Goal: Check status: Check status

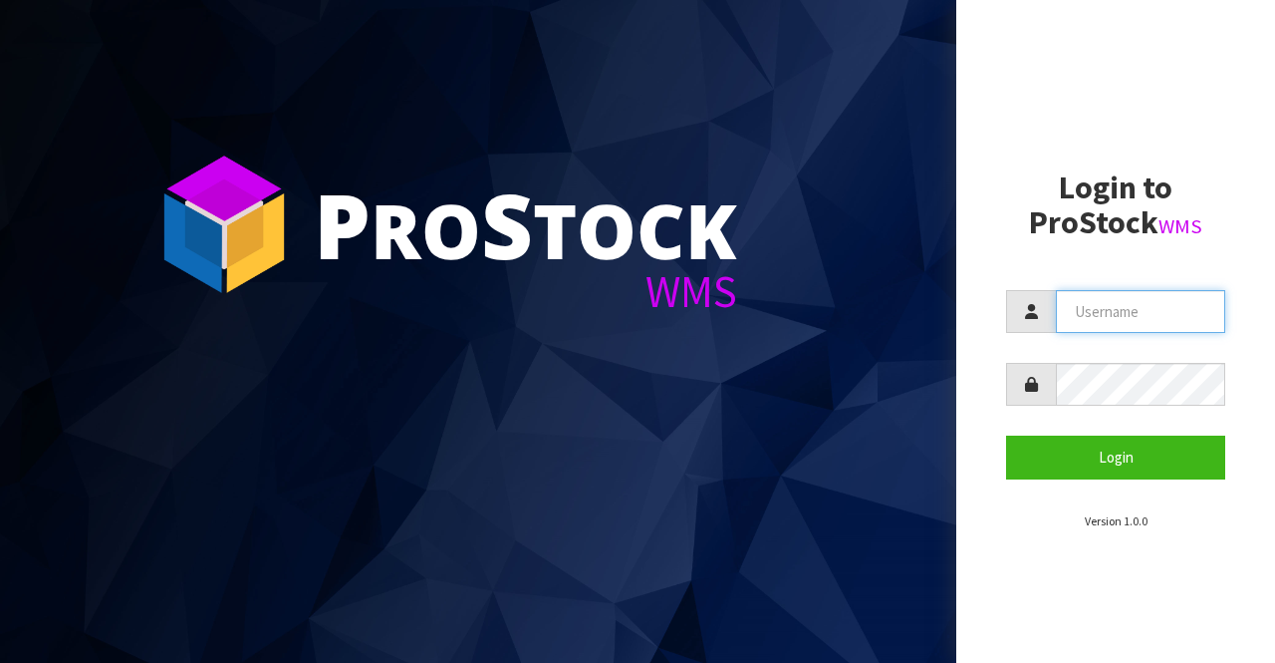
click at [1072, 316] on input "text" at bounding box center [1140, 311] width 169 height 43
type input "BIGGAME"
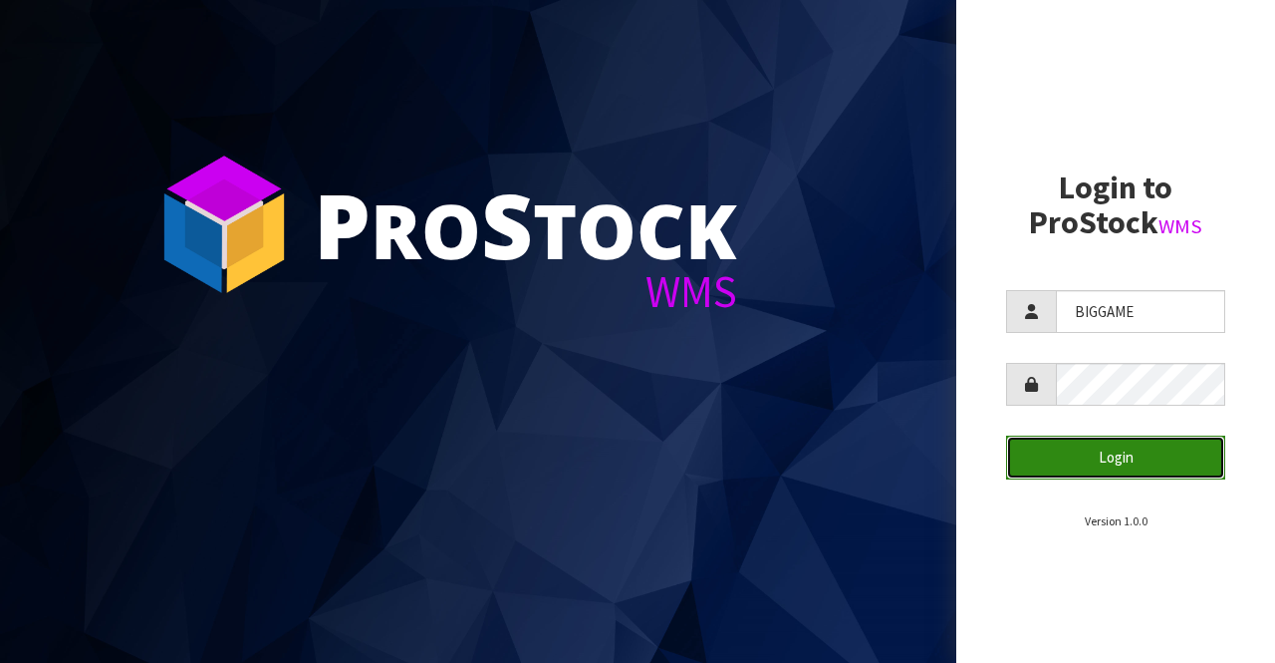
click at [1099, 457] on button "Login" at bounding box center [1115, 456] width 219 height 43
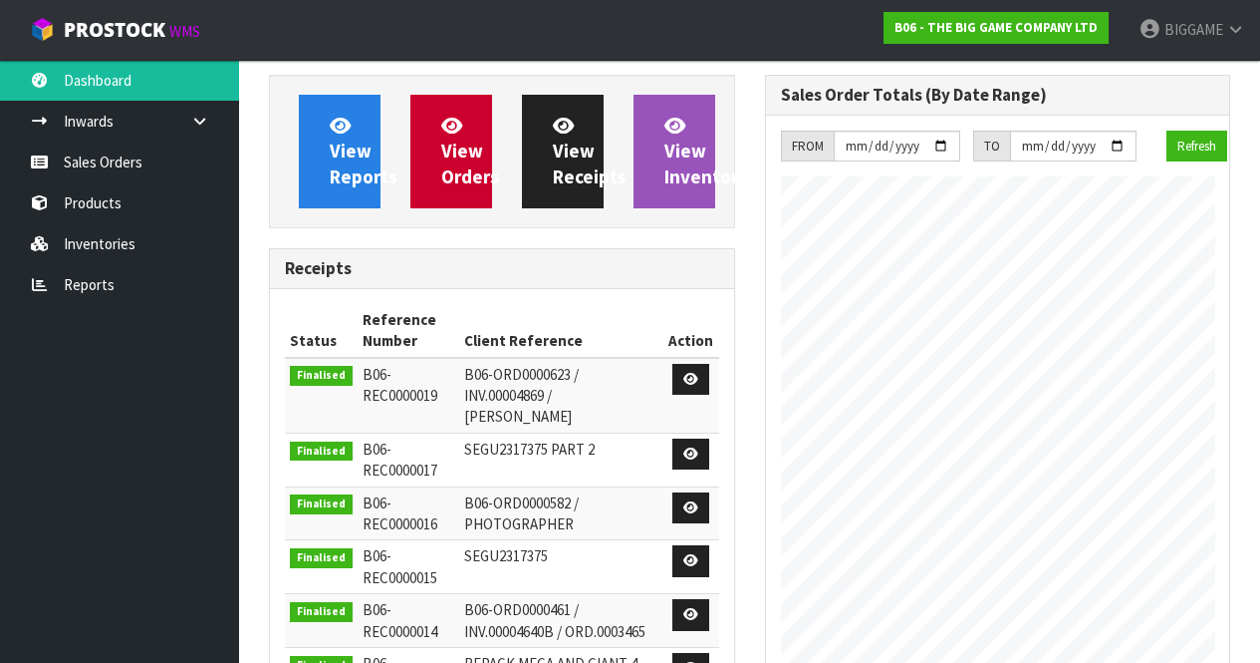
scroll to position [1039, 495]
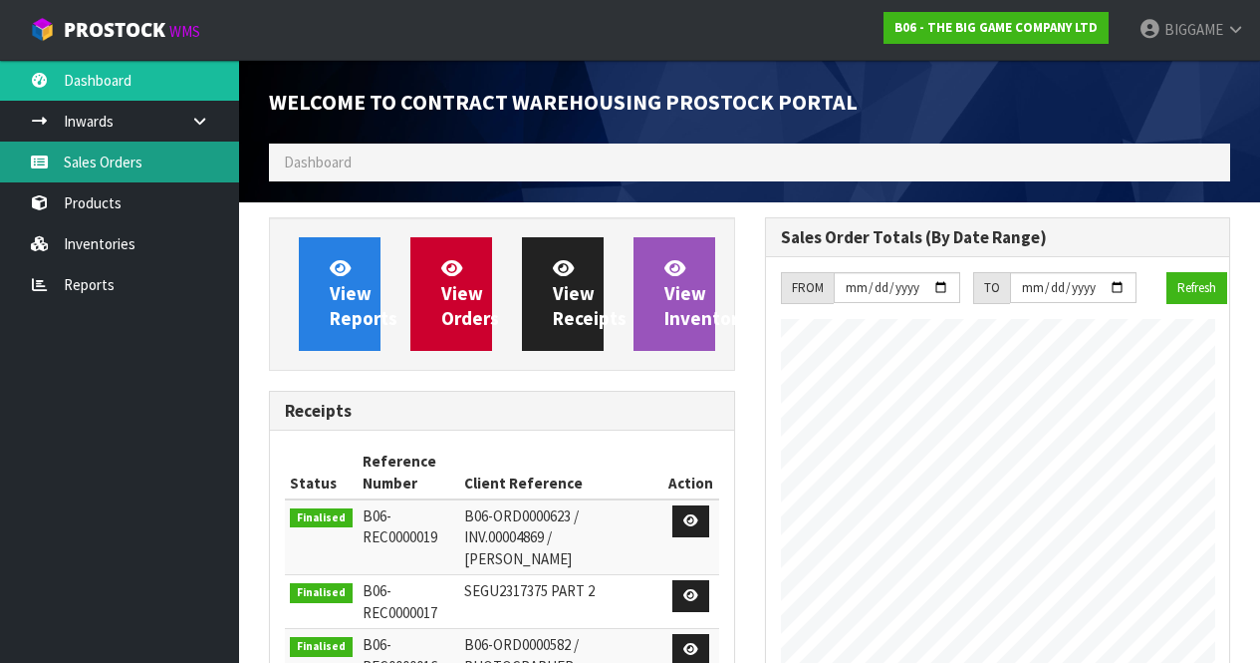
click at [141, 161] on link "Sales Orders" at bounding box center [119, 161] width 239 height 41
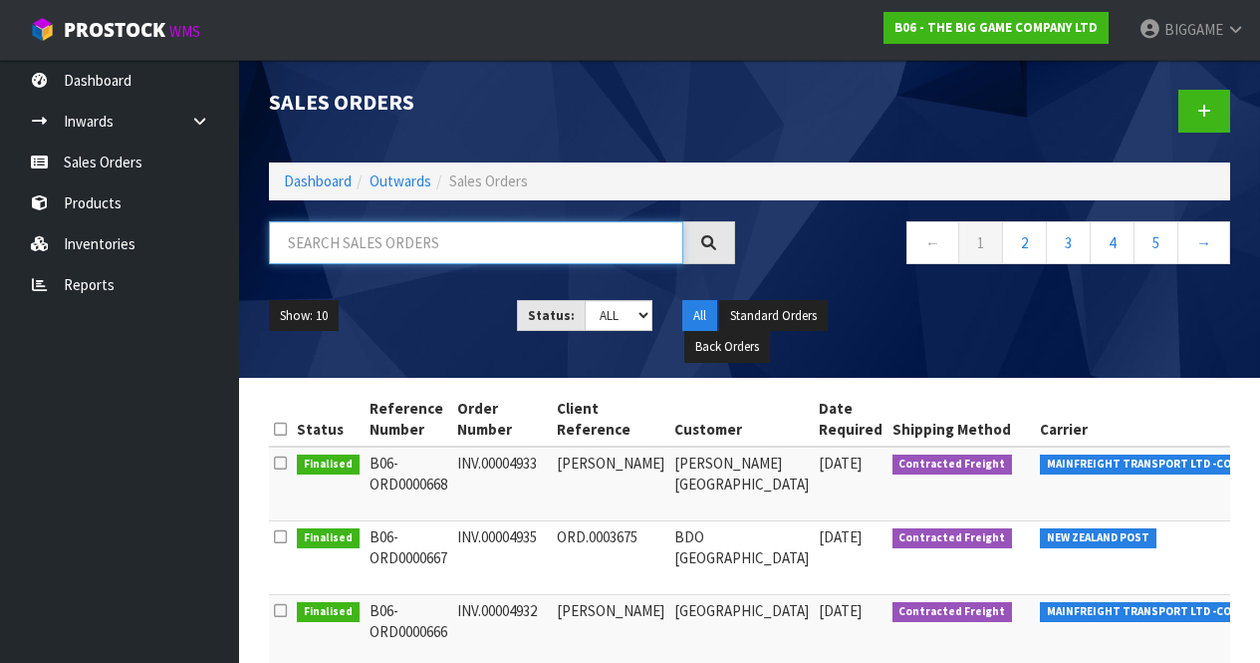
click at [330, 246] on input "text" at bounding box center [476, 242] width 414 height 43
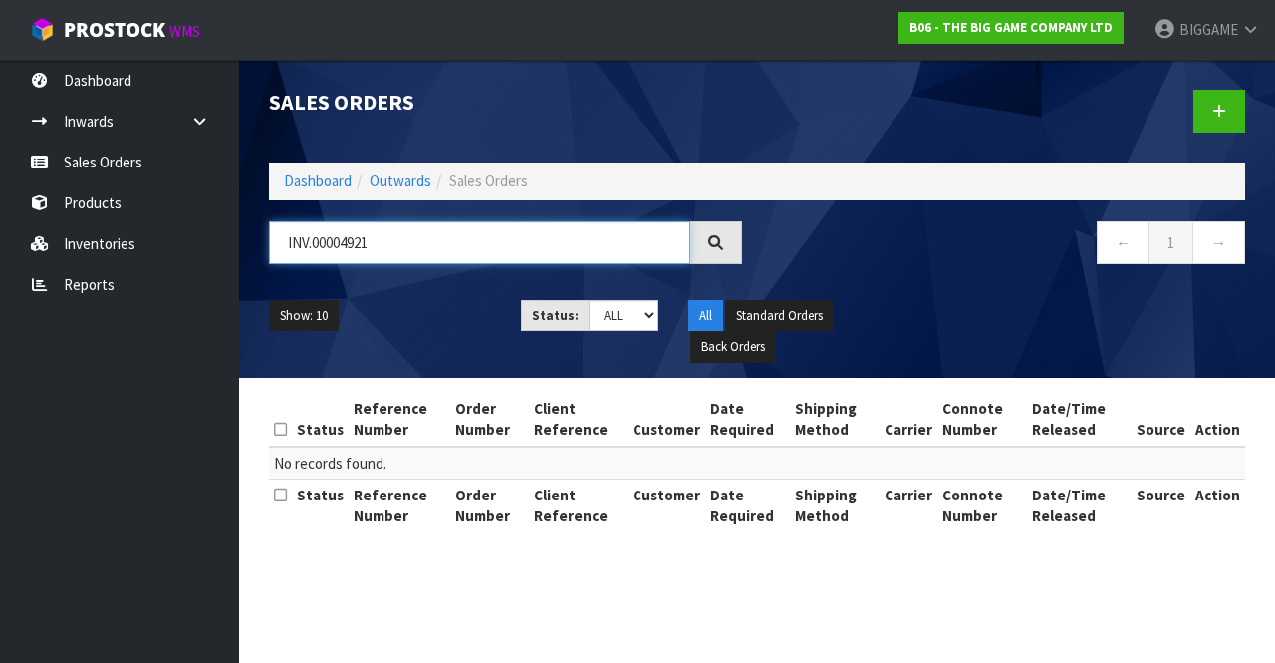
drag, startPoint x: 399, startPoint y: 242, endPoint x: 275, endPoint y: 237, distance: 124.6
click at [275, 237] on input "INV.00004921" at bounding box center [479, 242] width 421 height 43
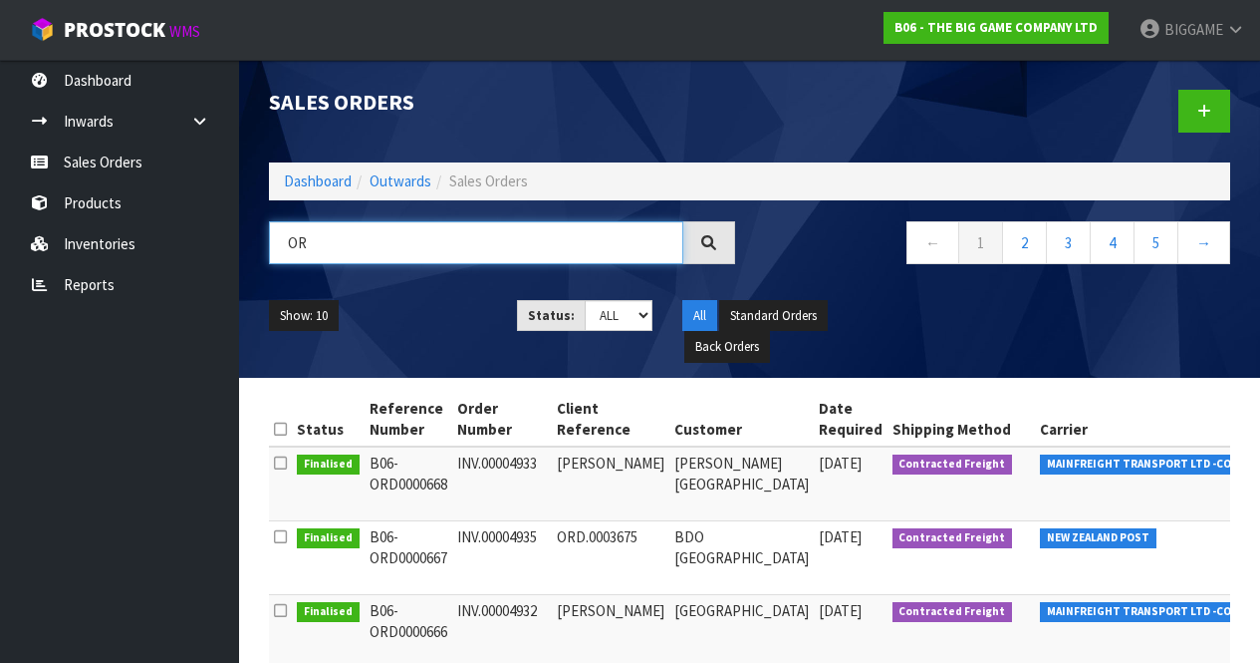
type input "O"
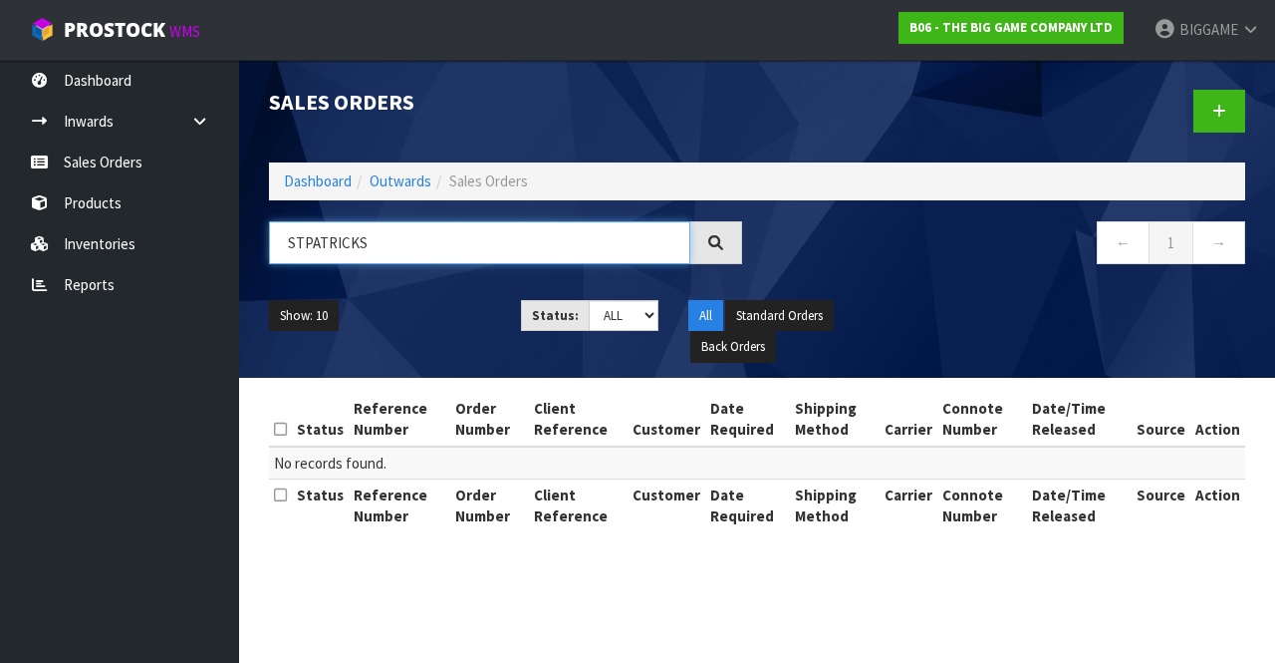
click at [302, 241] on input "STPATRICKS" at bounding box center [479, 242] width 421 height 43
type input "ST PATRICKS"
click at [387, 308] on ul "Show: 10 5 10 25 50" at bounding box center [380, 316] width 222 height 32
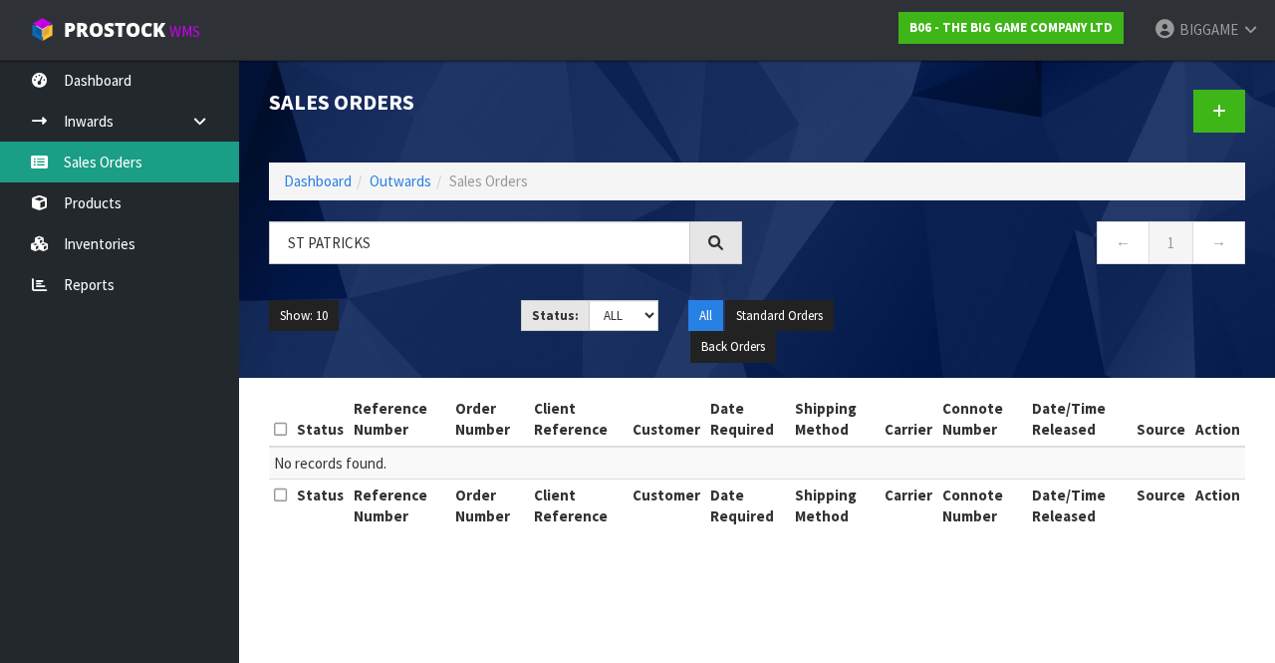
click at [148, 164] on link "Sales Orders" at bounding box center [119, 161] width 239 height 41
click at [137, 158] on link "Sales Orders" at bounding box center [119, 161] width 239 height 41
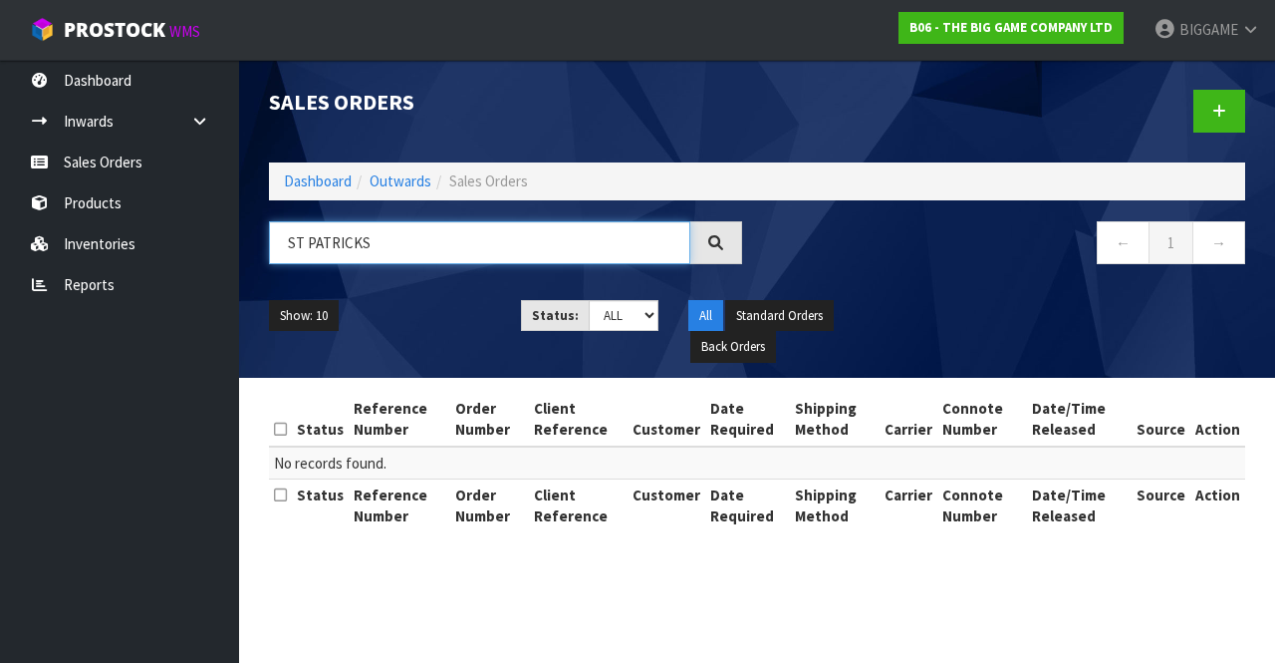
drag, startPoint x: 376, startPoint y: 239, endPoint x: 272, endPoint y: 241, distance: 103.6
click at [272, 241] on input "ST PATRICKS" at bounding box center [479, 242] width 421 height 43
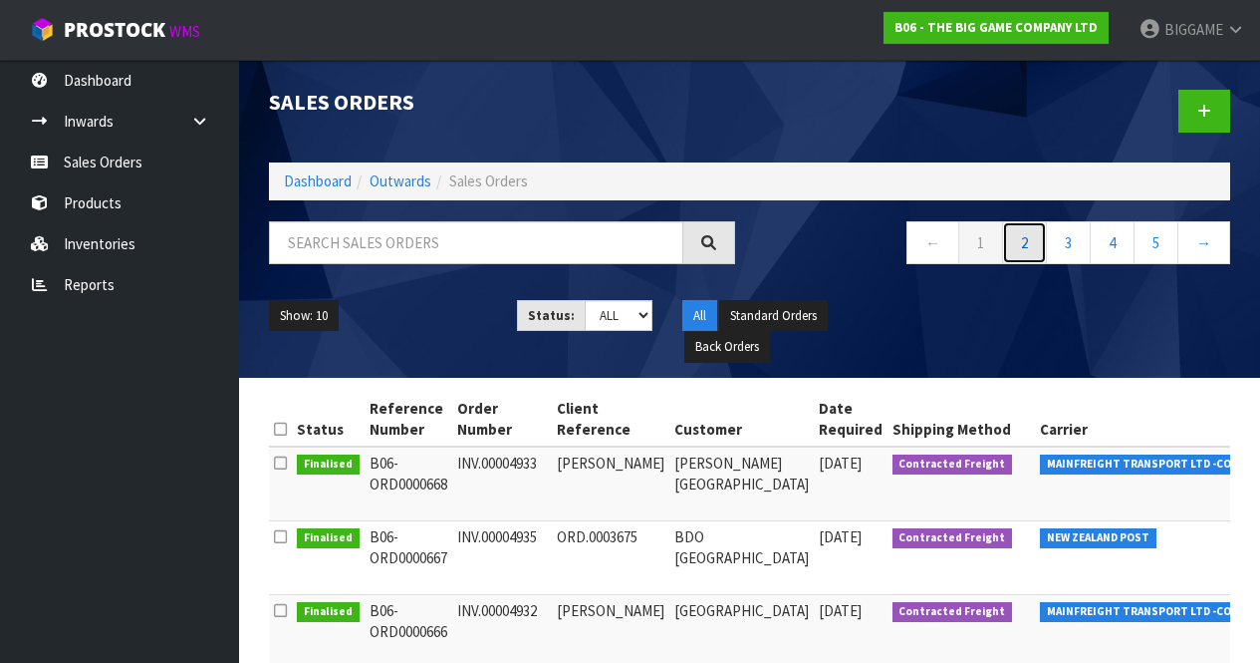
click at [1029, 233] on link "2" at bounding box center [1024, 242] width 45 height 43
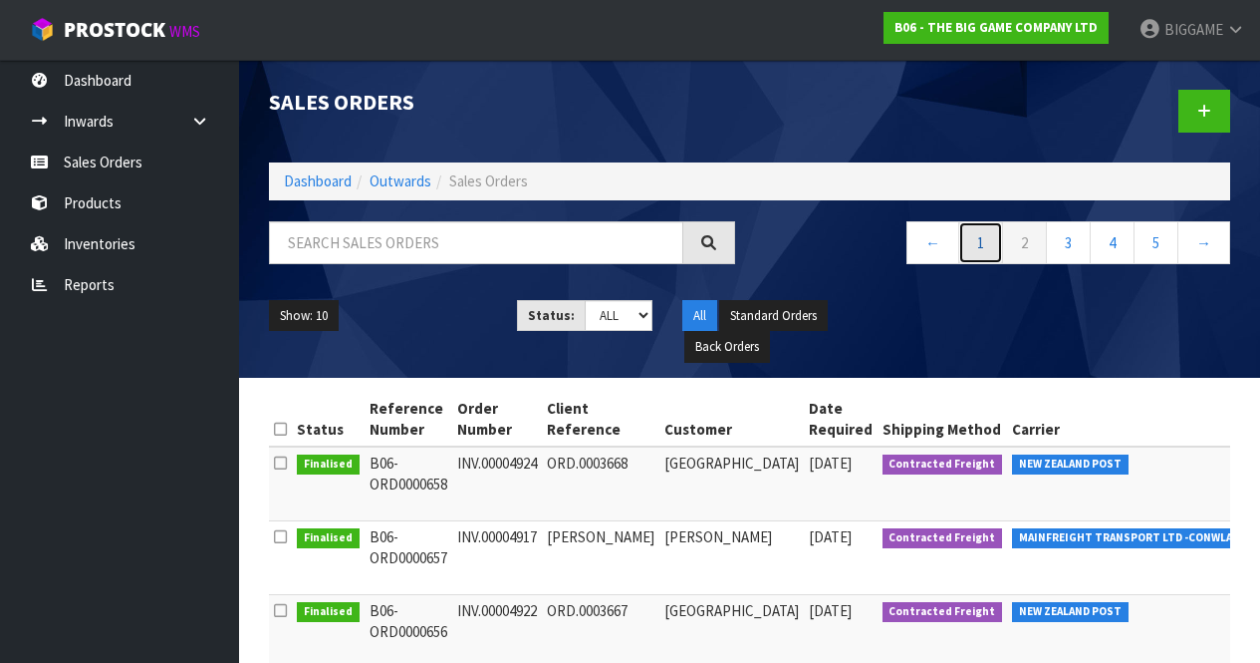
click at [972, 238] on link "1" at bounding box center [980, 242] width 45 height 43
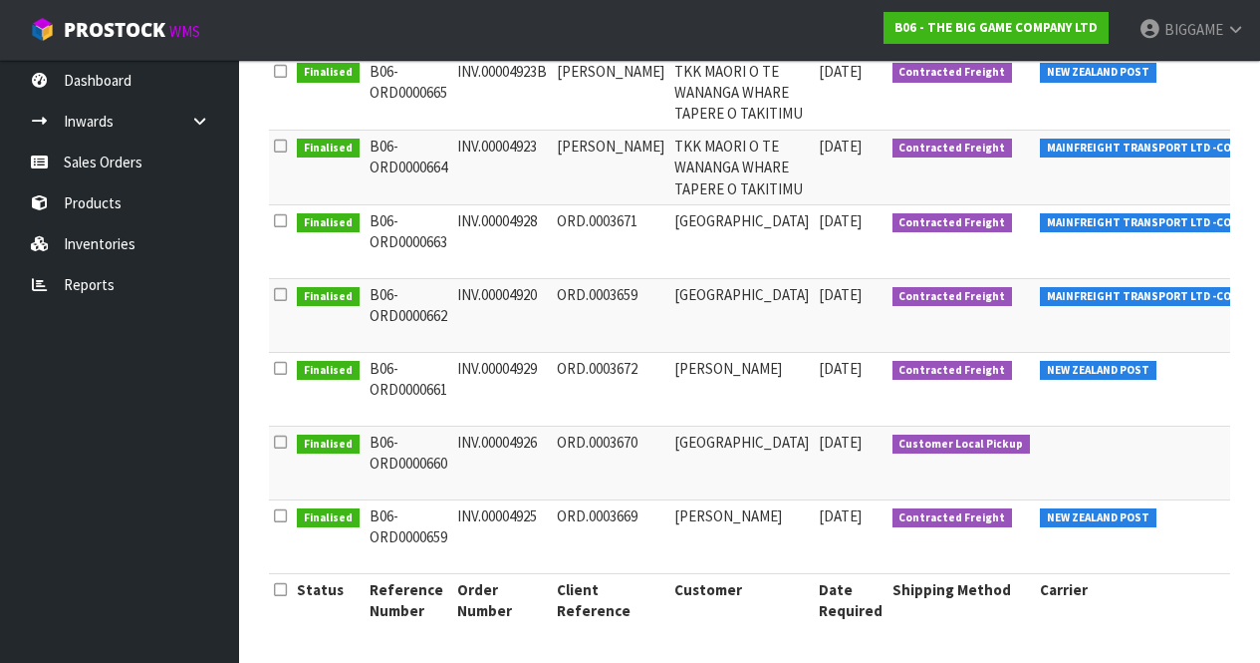
scroll to position [803, 0]
drag, startPoint x: 1266, startPoint y: 552, endPoint x: 1121, endPoint y: 112, distance: 463.7
click at [1121, 130] on td "MAINFREIGHT TRANSPORT LTD -CONWLA" at bounding box center [1153, 167] width 237 height 75
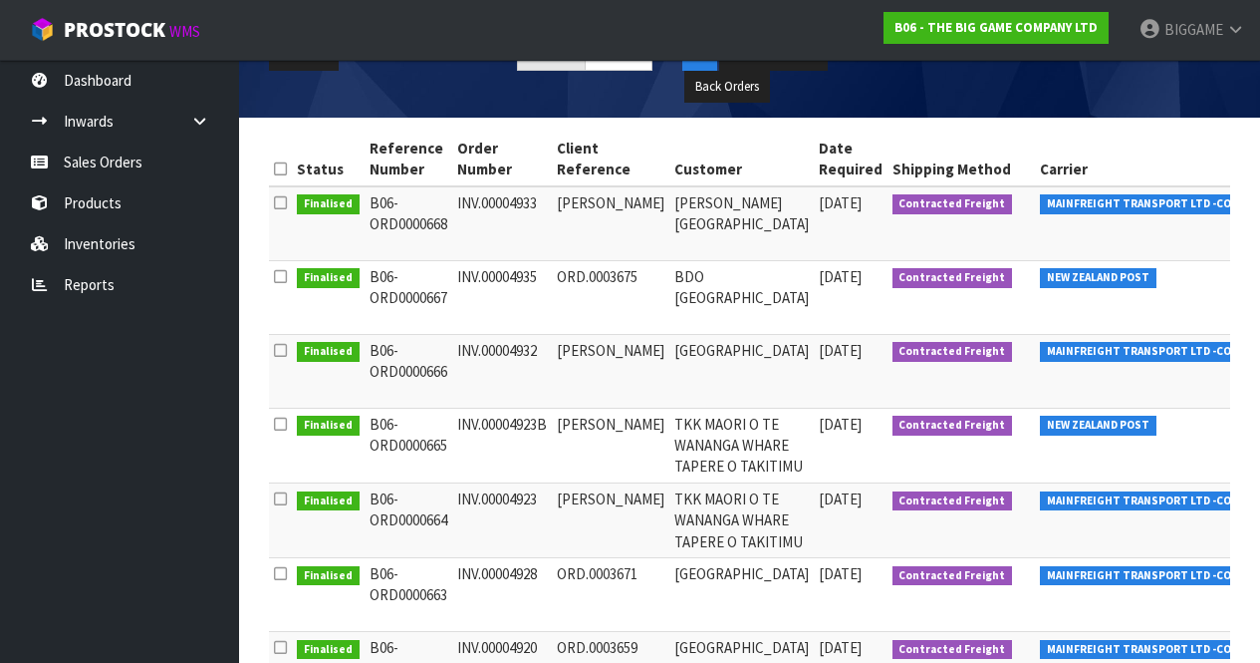
scroll to position [0, 0]
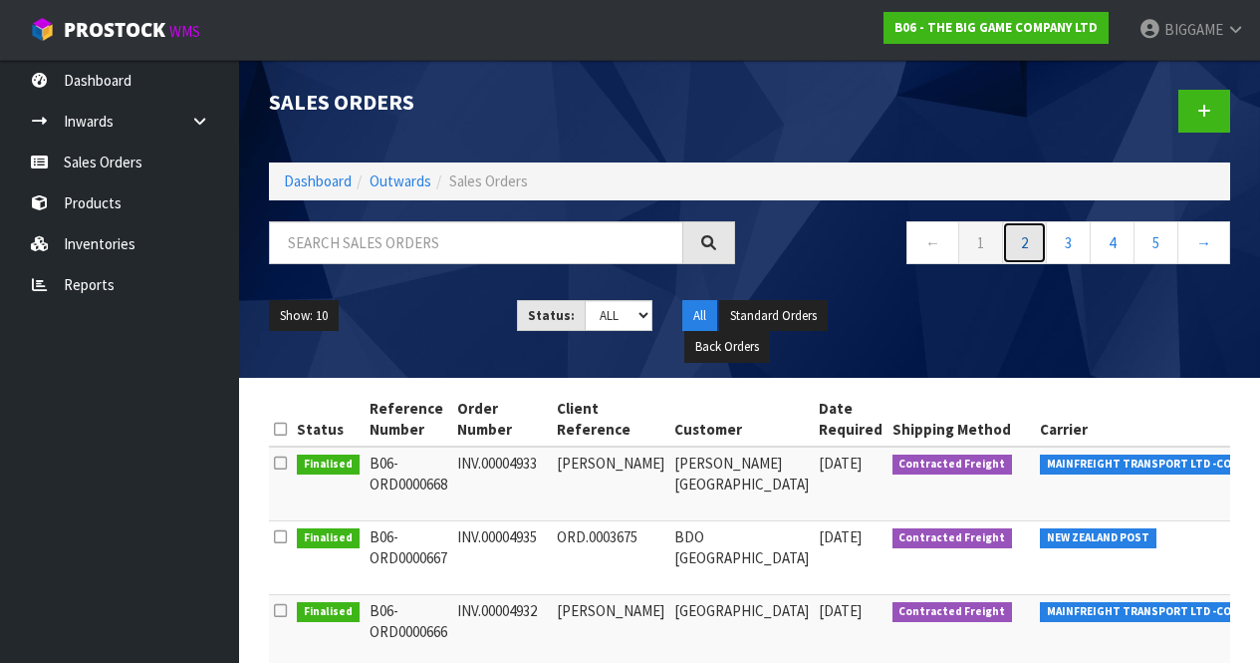
click at [1025, 231] on link "2" at bounding box center [1024, 242] width 45 height 43
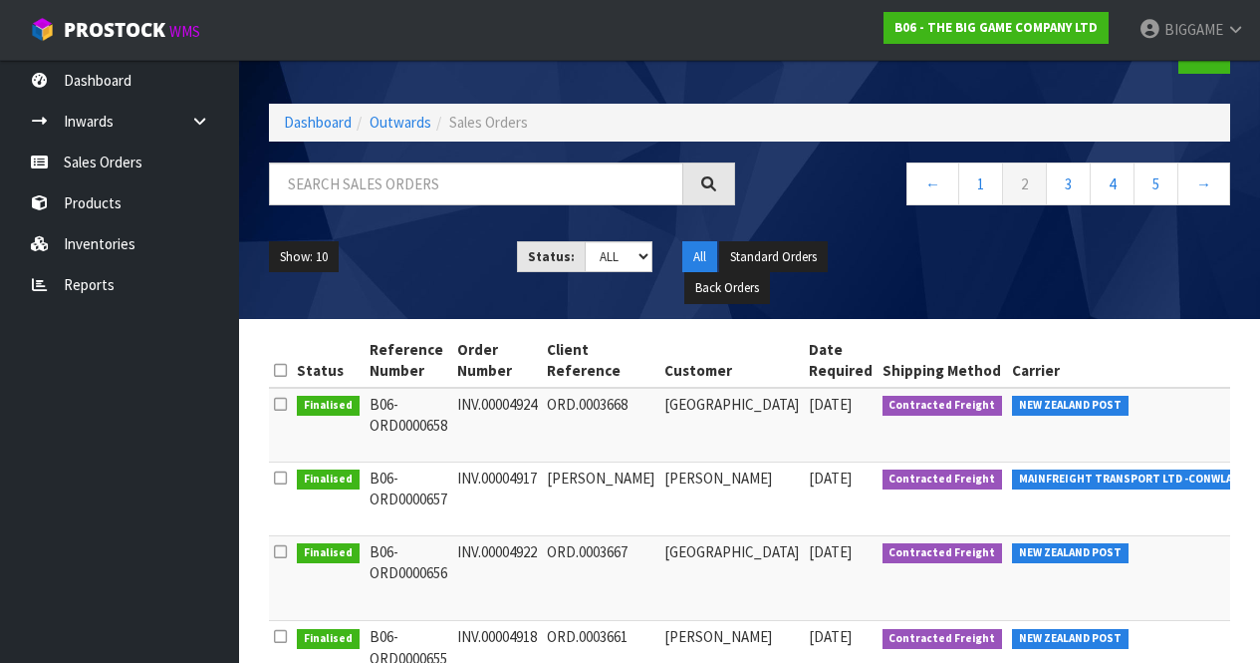
scroll to position [52, 0]
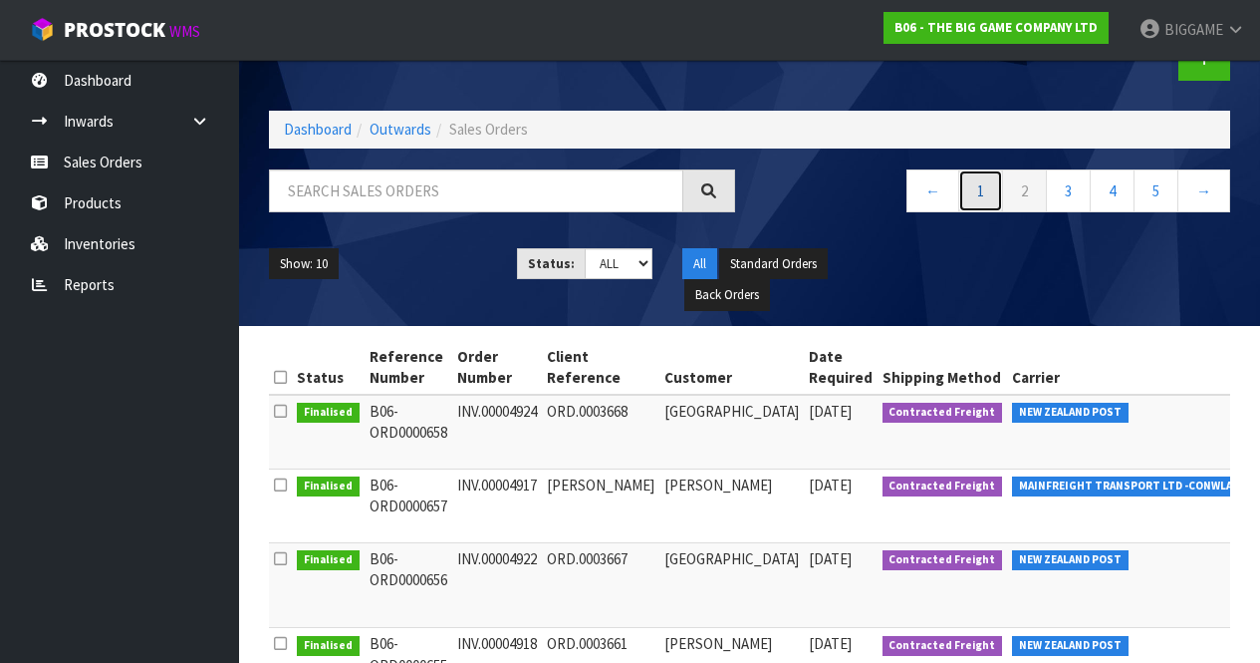
click at [979, 187] on link "1" at bounding box center [980, 190] width 45 height 43
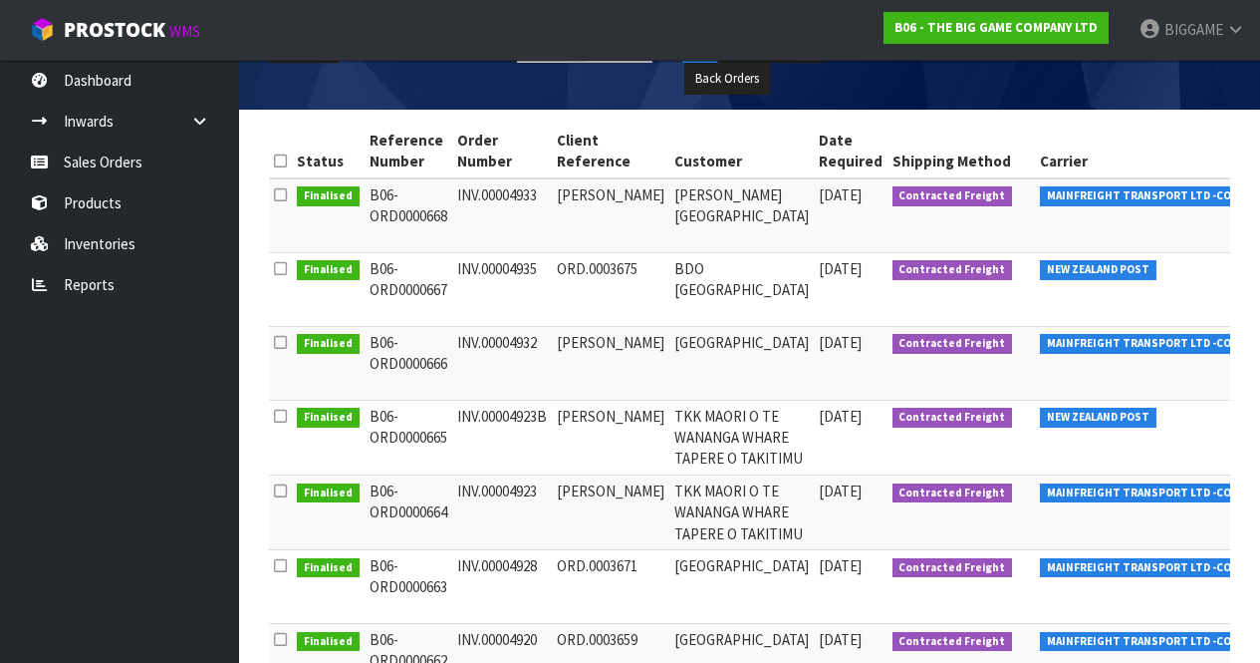
scroll to position [0, 0]
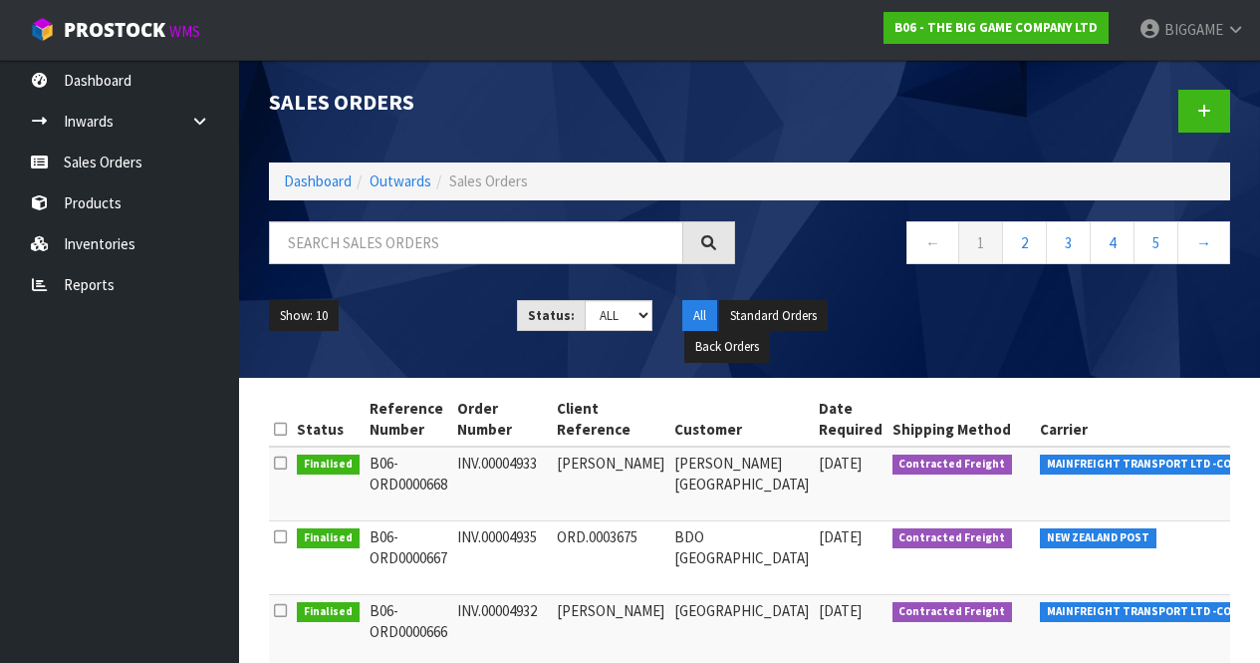
drag, startPoint x: 1205, startPoint y: 481, endPoint x: 1193, endPoint y: 508, distance: 29.9
